Goal: Task Accomplishment & Management: Manage account settings

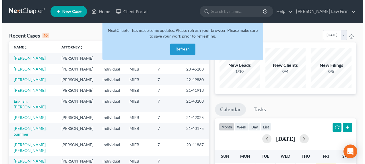
scroll to position [115, 0]
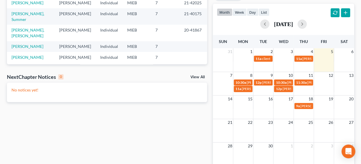
click at [301, 77] on td "11" at bounding box center [304, 75] width 20 height 7
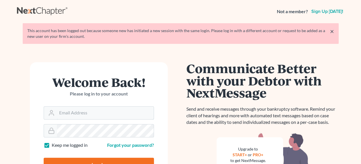
type input "[EMAIL_ADDRESS][DOMAIN_NAME]"
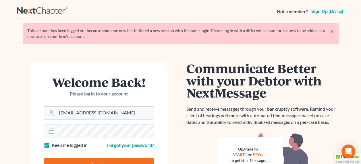
click at [101, 160] on input "Log In" at bounding box center [99, 165] width 110 height 14
type input "Thinking..."
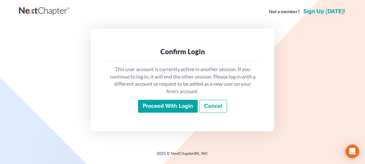
click at [169, 104] on input "Proceed with login" at bounding box center [168, 106] width 60 height 13
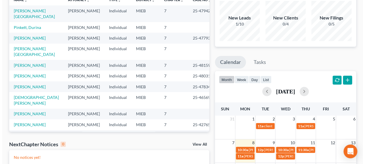
scroll to position [86, 0]
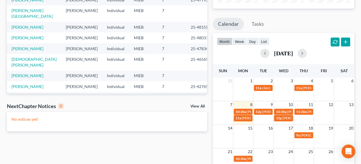
click at [300, 105] on td "11" at bounding box center [304, 104] width 20 height 7
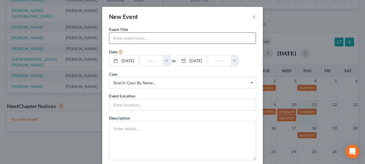
click at [179, 38] on input "text" at bounding box center [182, 38] width 146 height 11
type input "[PERSON_NAME] - signing"
click at [170, 61] on button "button" at bounding box center [166, 60] width 7 height 11
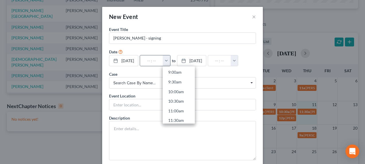
scroll to position [179, 0]
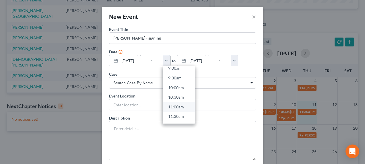
click at [182, 104] on link "11:00am" at bounding box center [179, 107] width 32 height 10
type input "11:00am"
type input "12:00pm"
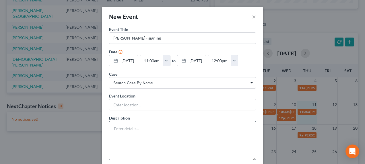
scroll to position [32, 0]
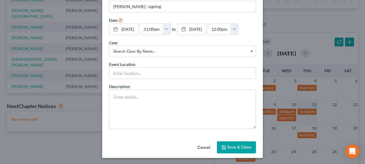
click at [230, 146] on button "Save & Close" at bounding box center [236, 148] width 39 height 12
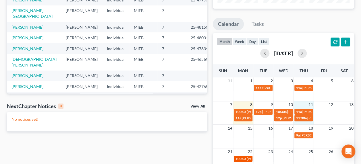
click at [244, 157] on span "10:30a" at bounding box center [241, 159] width 11 height 4
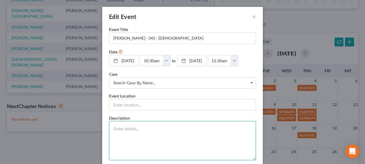
click at [160, 128] on textarea at bounding box center [182, 140] width 147 height 39
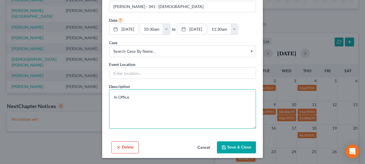
type textarea "In Office"
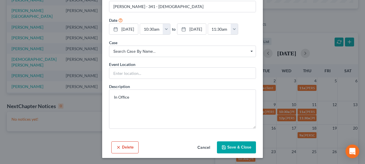
click at [238, 145] on button "Save & Close" at bounding box center [236, 148] width 39 height 12
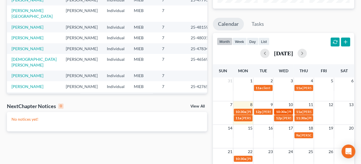
click at [286, 111] on span "10:30a" at bounding box center [281, 112] width 11 height 4
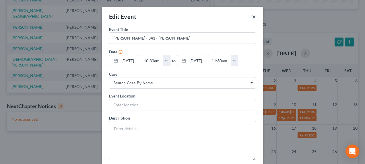
click at [252, 16] on button "×" at bounding box center [254, 16] width 4 height 7
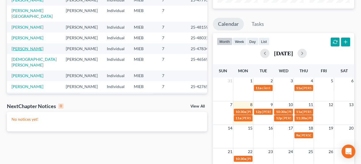
click at [26, 46] on link "Givans, Demetrius" at bounding box center [27, 48] width 32 height 5
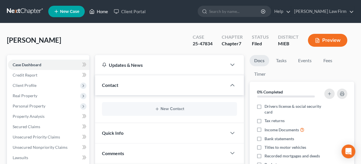
click at [104, 13] on link "Home" at bounding box center [98, 11] width 24 height 10
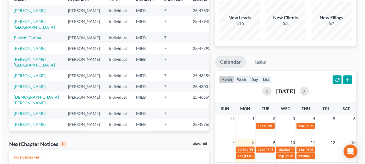
scroll to position [76, 0]
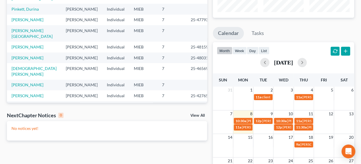
click at [262, 127] on td "12p Kerry Erwin - signing" at bounding box center [263, 123] width 20 height 13
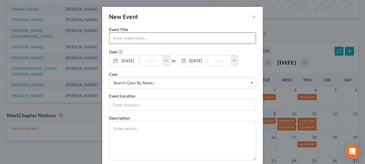
click at [139, 39] on input "text" at bounding box center [182, 38] width 146 height 11
type input "client"
click at [169, 58] on button "button" at bounding box center [166, 60] width 7 height 11
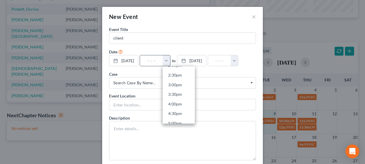
scroll to position [288, 0]
click at [182, 109] on link "5:00pm" at bounding box center [179, 113] width 32 height 10
type input "5:00pm"
type input "06:00pm"
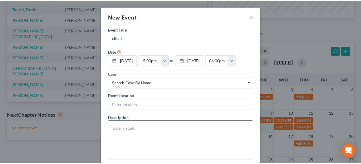
scroll to position [32, 0]
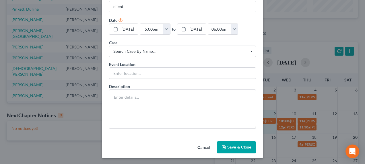
click at [234, 146] on button "Save & Close" at bounding box center [236, 148] width 39 height 12
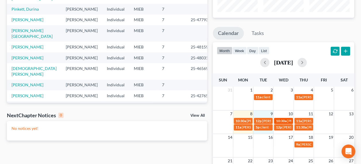
click at [283, 119] on span "10:30a" at bounding box center [281, 121] width 11 height 4
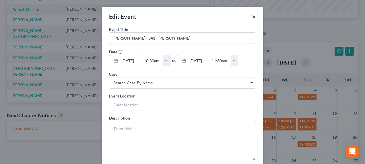
click at [252, 16] on button "×" at bounding box center [254, 16] width 4 height 7
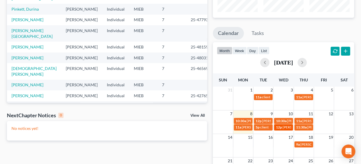
click at [286, 127] on span "[PERSON_NAME] - signing" at bounding box center [302, 127] width 40 height 4
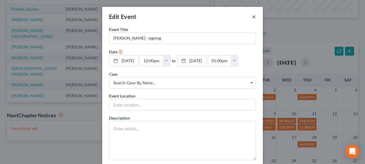
click at [253, 16] on button "×" at bounding box center [254, 16] width 4 height 7
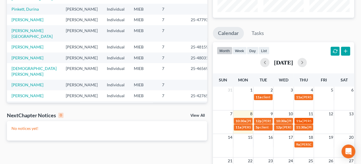
click at [303, 119] on span "[PERSON_NAME] - signing" at bounding box center [322, 121] width 40 height 4
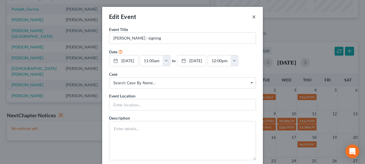
click at [253, 17] on button "×" at bounding box center [254, 16] width 4 height 7
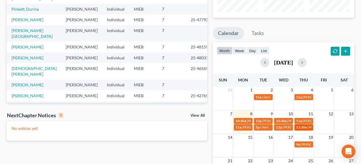
click at [304, 127] on span "11:30a" at bounding box center [301, 127] width 11 height 4
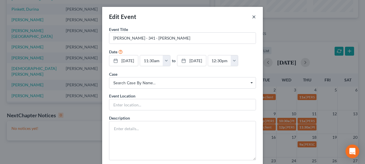
click at [253, 17] on button "×" at bounding box center [254, 16] width 4 height 7
